Goal: Transaction & Acquisition: Purchase product/service

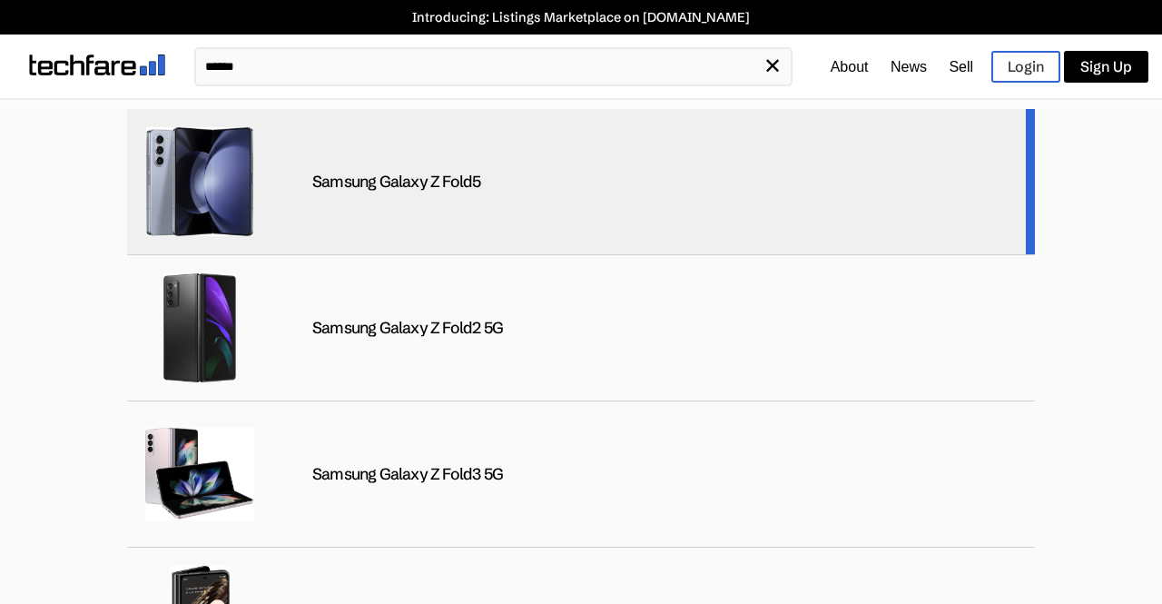
type input "******"
click at [473, 151] on div "Samsung Galaxy Z Fold5" at bounding box center [581, 182] width 908 height 146
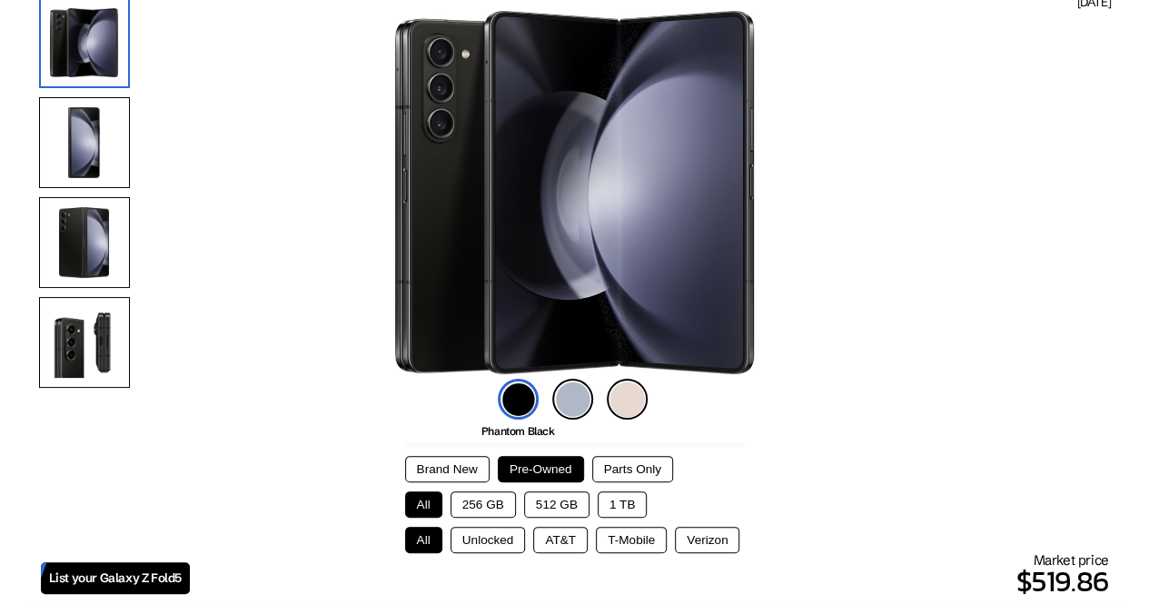
click at [505, 506] on button "256 GB" at bounding box center [482, 504] width 65 height 26
click at [516, 538] on button "Unlocked" at bounding box center [487, 540] width 75 height 26
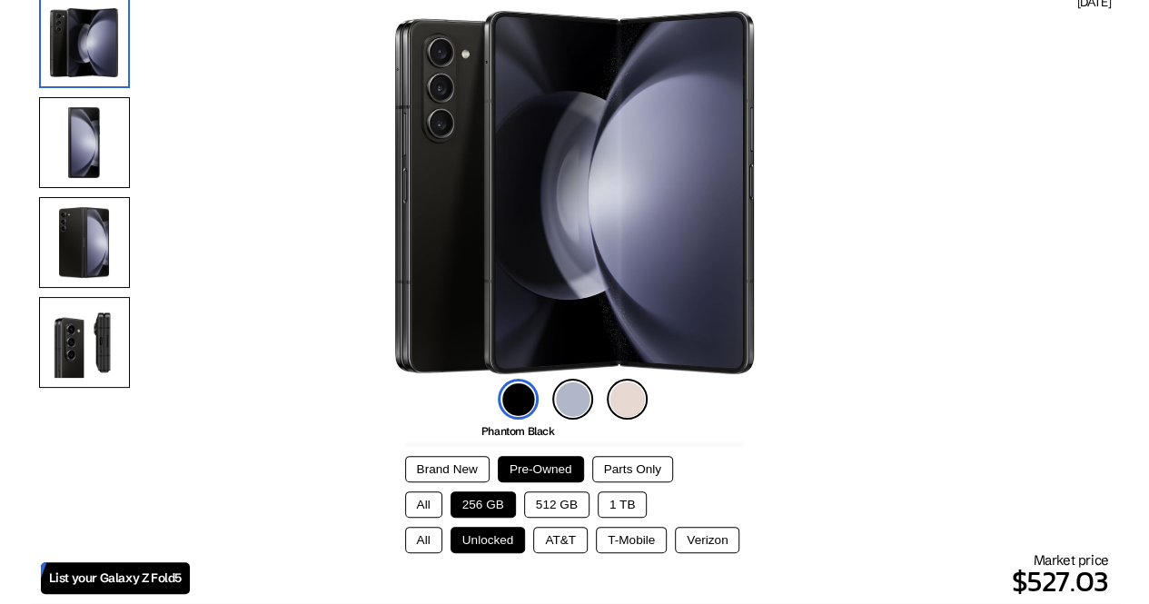
click at [521, 530] on button "Unlocked" at bounding box center [487, 540] width 75 height 26
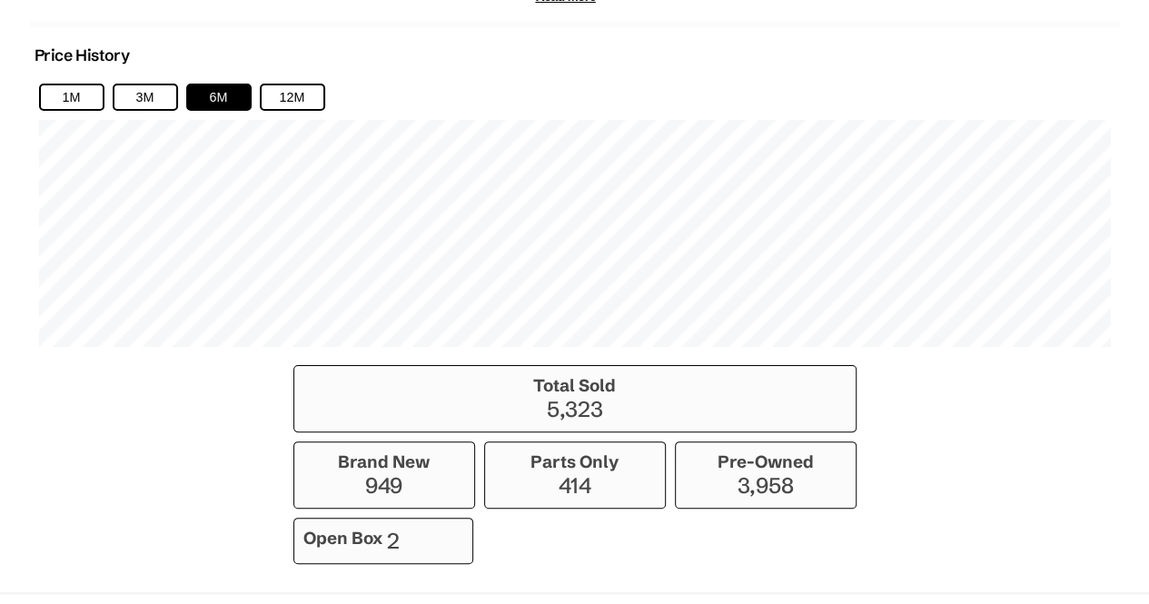
scroll to position [1190, 0]
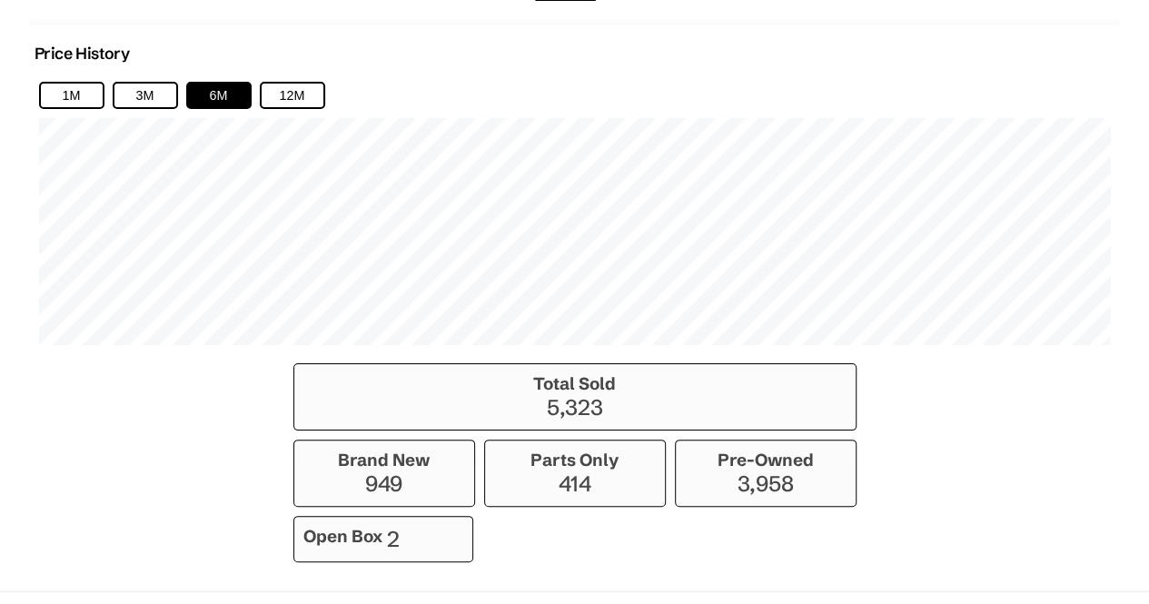
click at [696, 461] on h3 "Pre-Owned" at bounding box center [766, 459] width 162 height 21
click at [607, 455] on h3 "Parts Only" at bounding box center [575, 459] width 162 height 21
click at [414, 528] on div "Open Box 2" at bounding box center [383, 539] width 180 height 46
click at [430, 489] on p "949" at bounding box center [384, 483] width 162 height 26
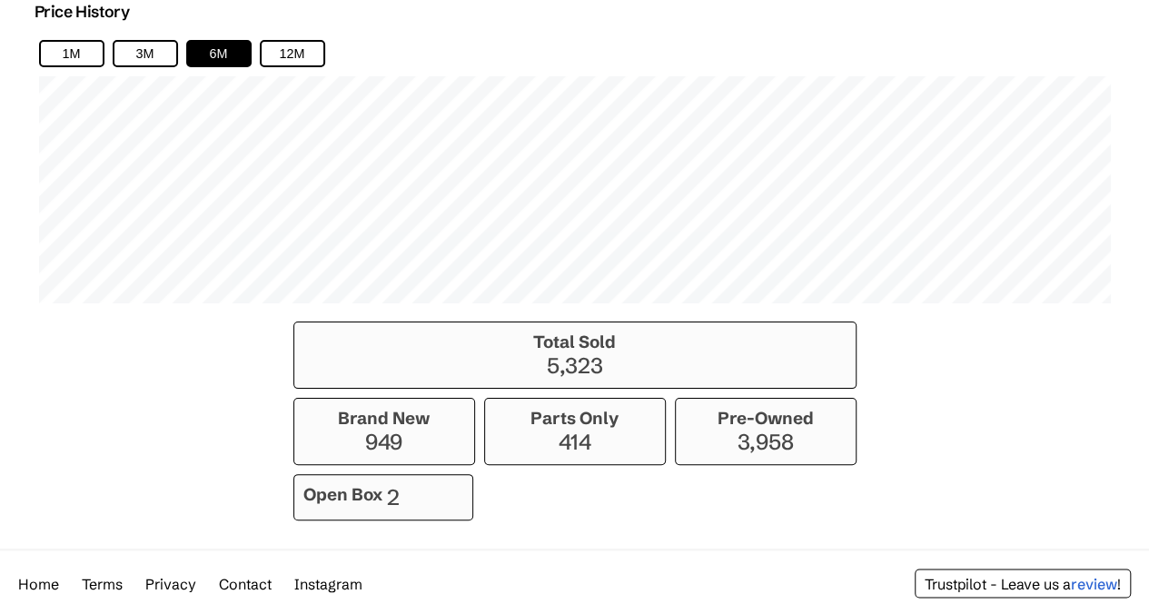
scroll to position [0, 0]
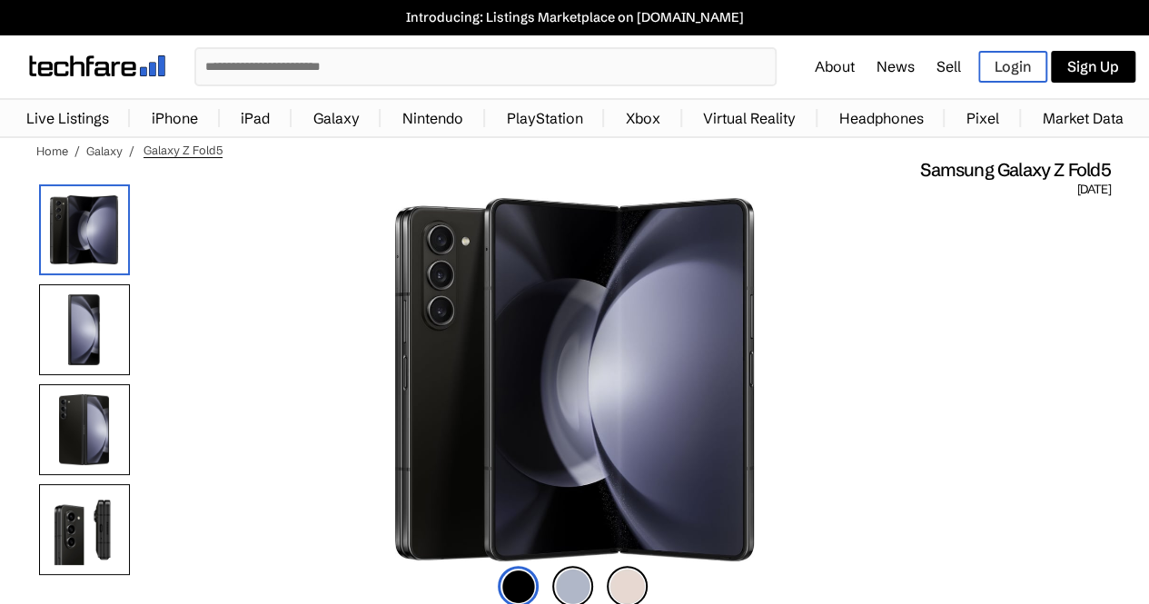
click at [1041, 119] on link "Market Data" at bounding box center [1081, 118] width 99 height 36
click at [1073, 126] on link "Market Data" at bounding box center [1081, 118] width 99 height 36
